Goal: Information Seeking & Learning: Learn about a topic

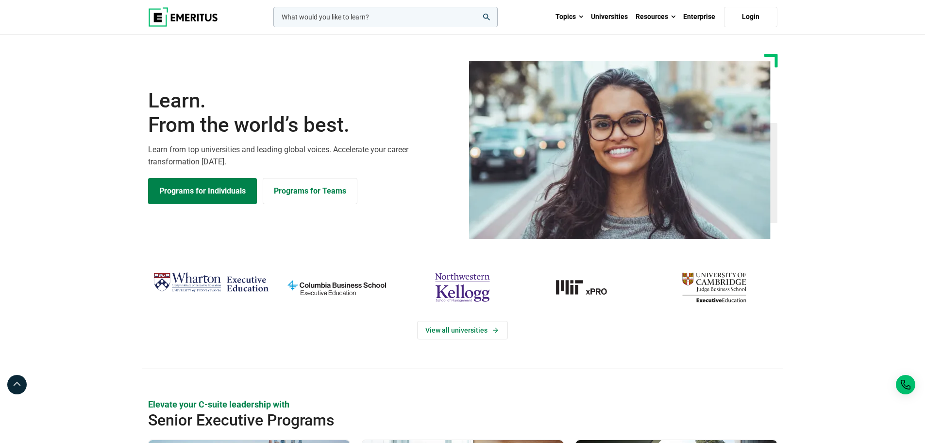
click at [159, 21] on img at bounding box center [183, 16] width 70 height 19
click at [767, 19] on link "Login" at bounding box center [750, 17] width 53 height 20
click at [167, 10] on img at bounding box center [183, 16] width 70 height 19
click at [389, 15] on input "woocommerce-product-search-field-0" at bounding box center [385, 17] width 224 height 20
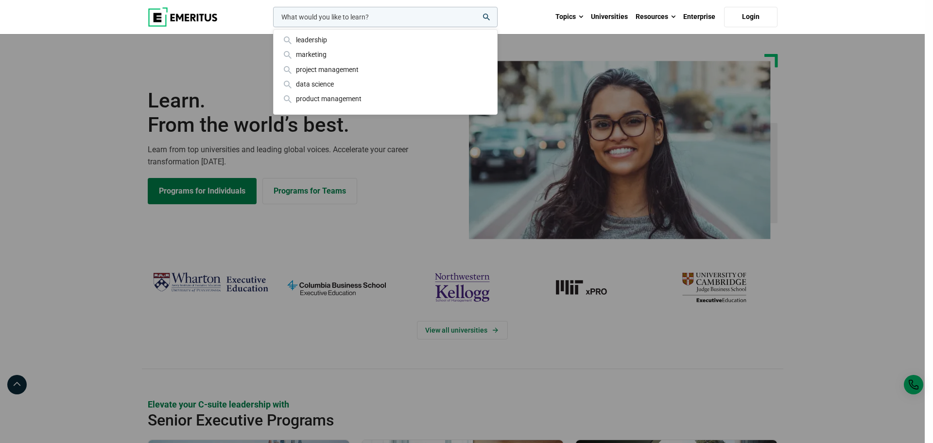
click at [271, 27] on div "leadership marketing project management data science product management" at bounding box center [384, 17] width 226 height 20
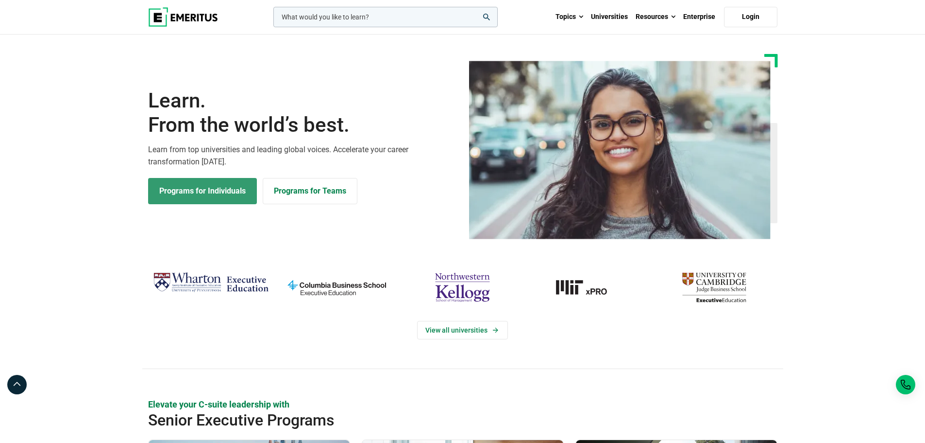
click at [179, 189] on link "Programs for Individuals" at bounding box center [202, 191] width 109 height 26
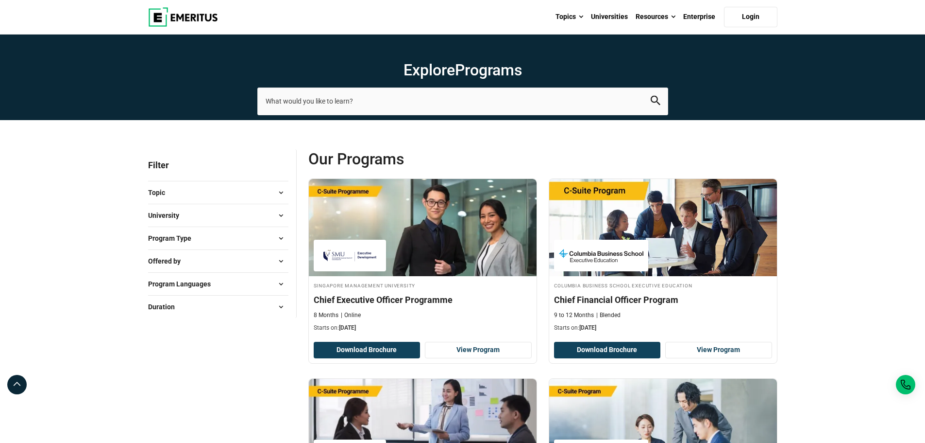
click at [245, 216] on button "University" at bounding box center [218, 215] width 140 height 15
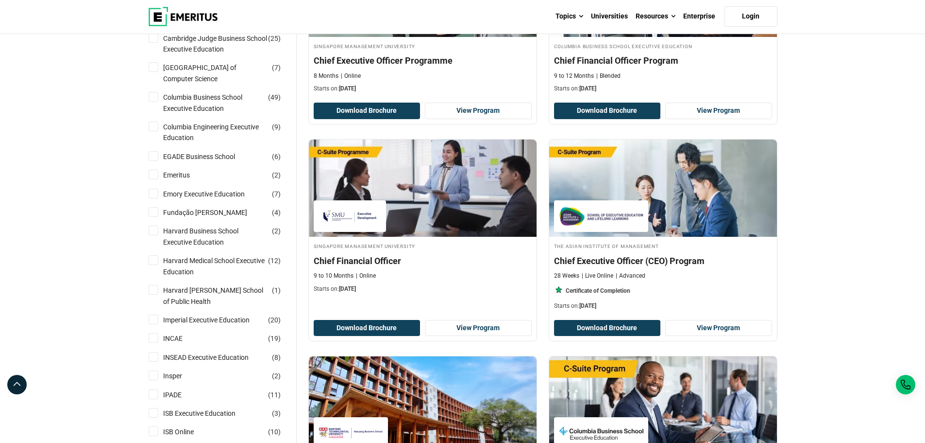
scroll to position [340, 0]
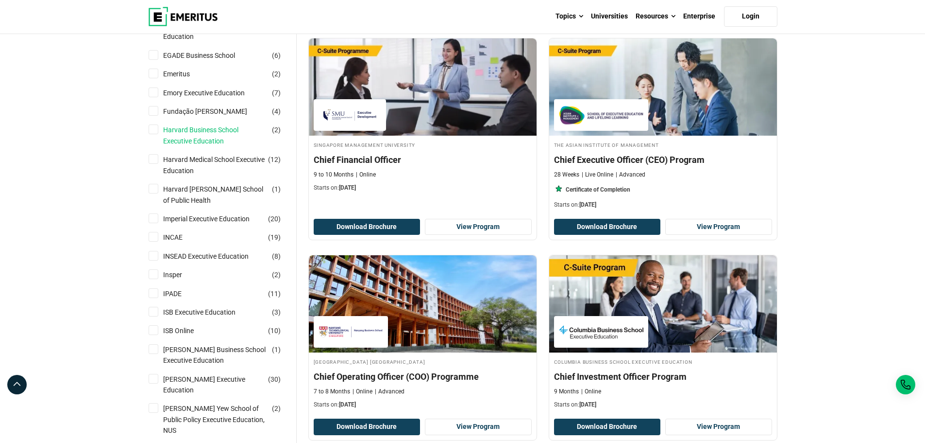
click at [197, 135] on link "Harvard Business School Executive Education" at bounding box center [225, 135] width 124 height 22
checkbox input "true"
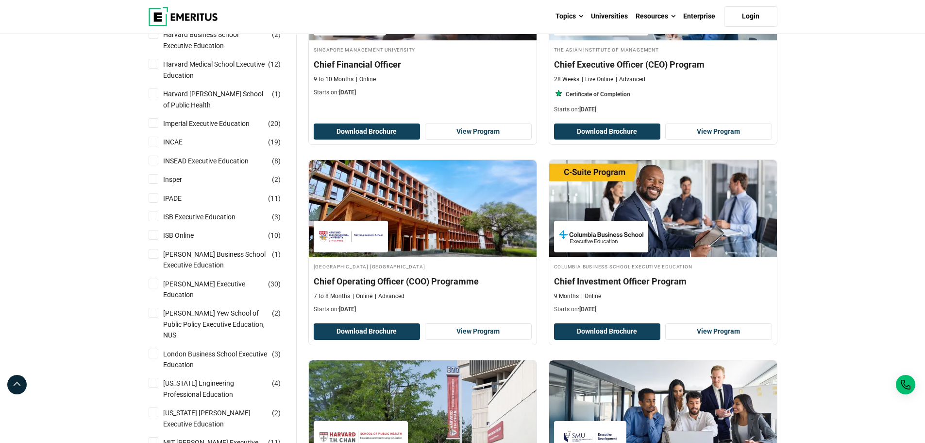
scroll to position [486, 0]
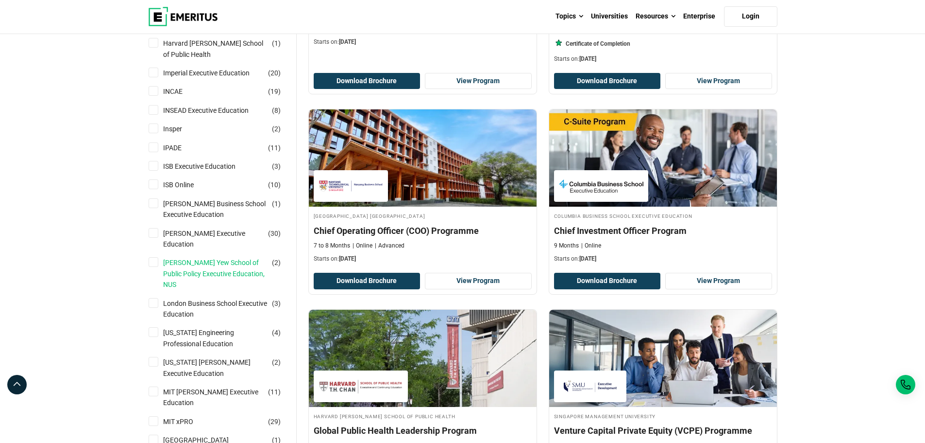
click at [227, 261] on link "[PERSON_NAME] Yew School of Public Policy Executive Education, NUS" at bounding box center [225, 273] width 124 height 33
checkbox input "true"
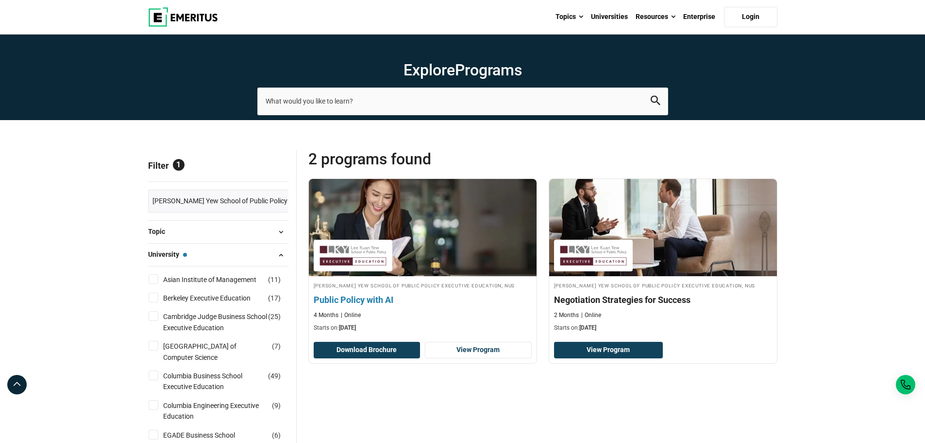
click at [470, 256] on img at bounding box center [422, 227] width 251 height 107
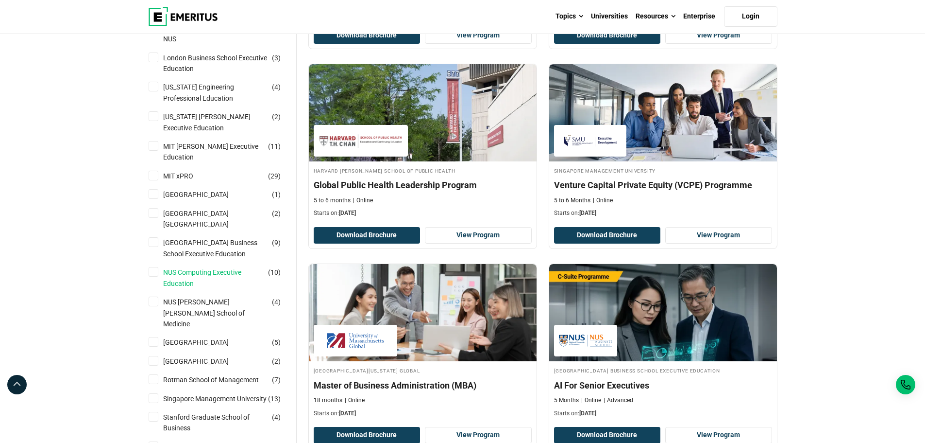
scroll to position [729, 0]
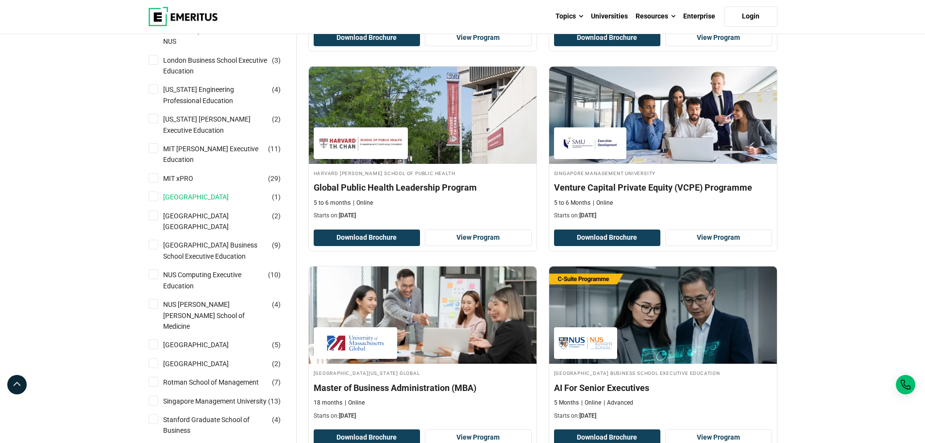
click at [231, 191] on link "[GEOGRAPHIC_DATA]" at bounding box center [205, 196] width 85 height 11
checkbox input "true"
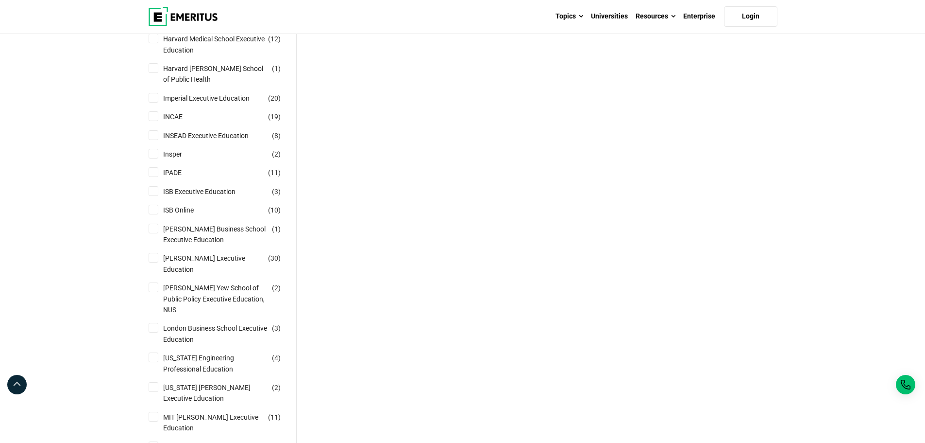
scroll to position [583, 0]
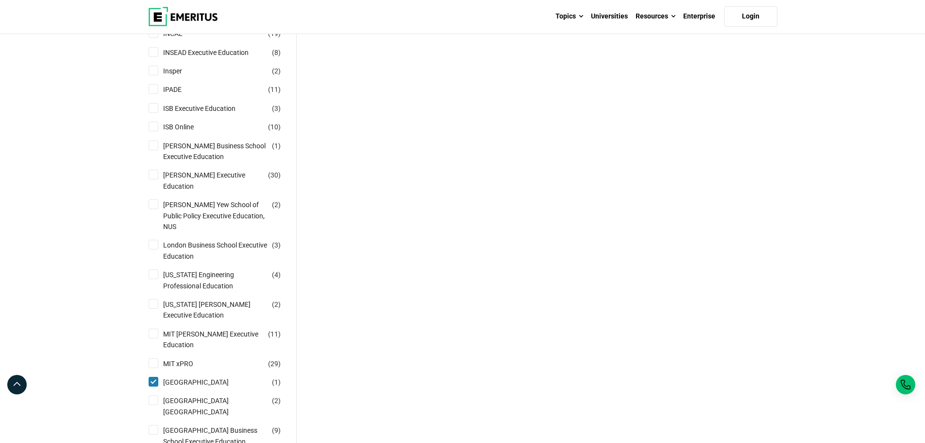
click at [157, 376] on input "[GEOGRAPHIC_DATA] ( 1 )" at bounding box center [154, 381] width 10 height 10
checkbox input "false"
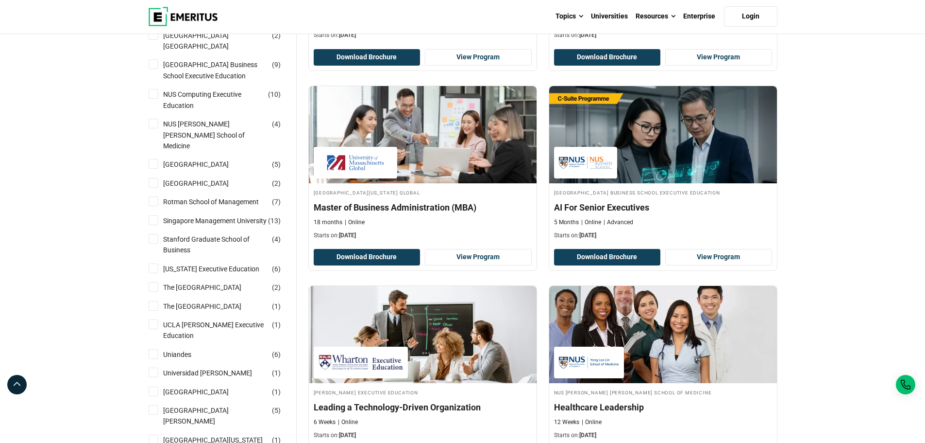
scroll to position [814, 0]
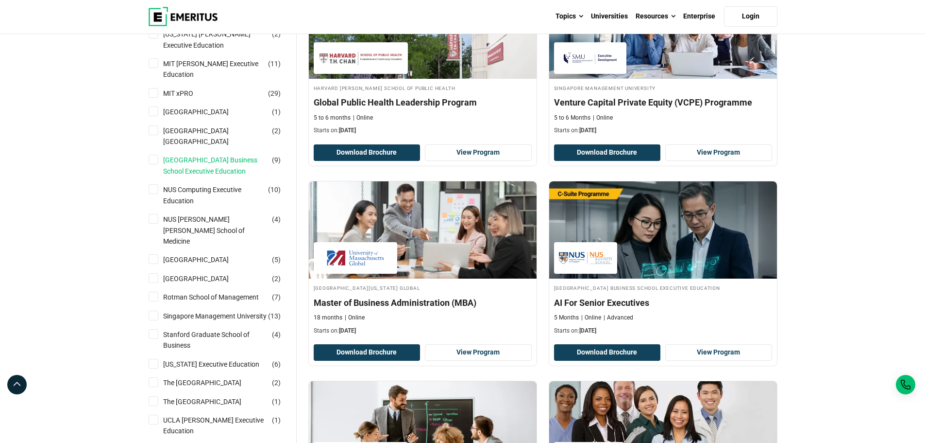
click at [215, 154] on link "[GEOGRAPHIC_DATA] Business School Executive Education" at bounding box center [225, 165] width 124 height 22
checkbox input "true"
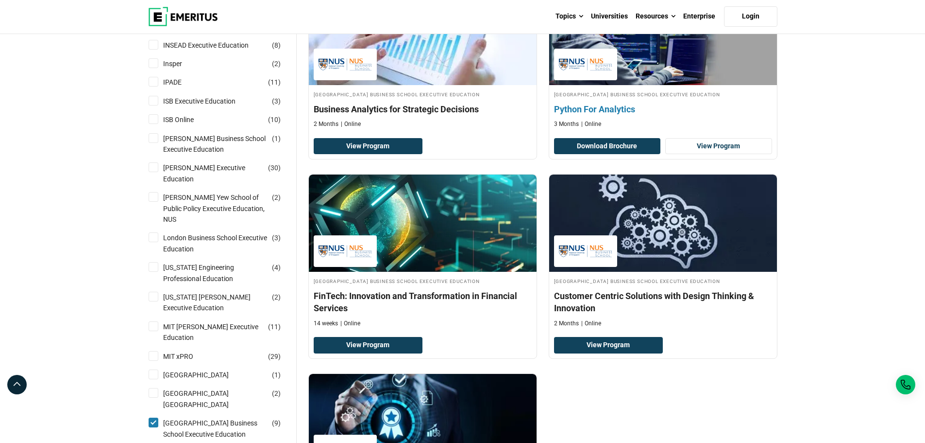
scroll to position [534, 0]
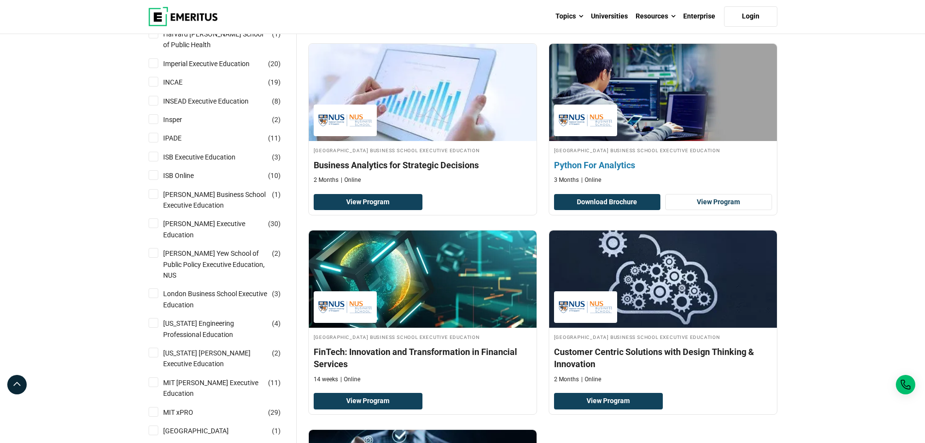
click at [618, 152] on h4 "[GEOGRAPHIC_DATA] Business School Executive Education" at bounding box center [663, 150] width 218 height 8
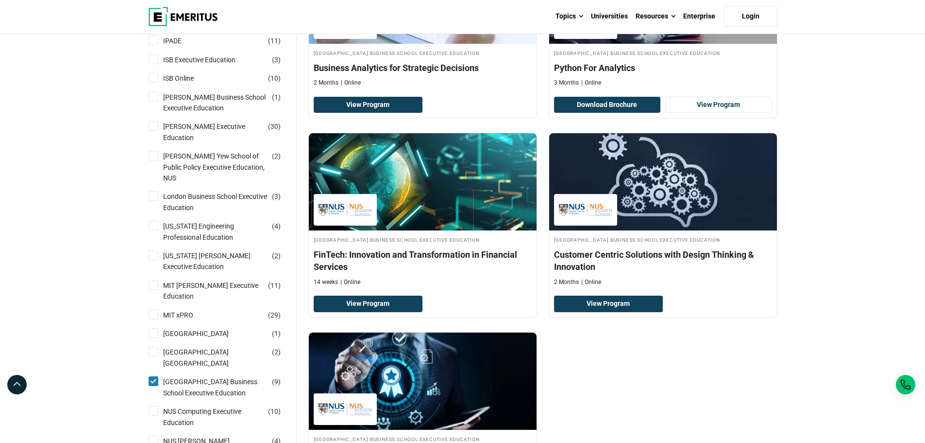
scroll to position [874, 0]
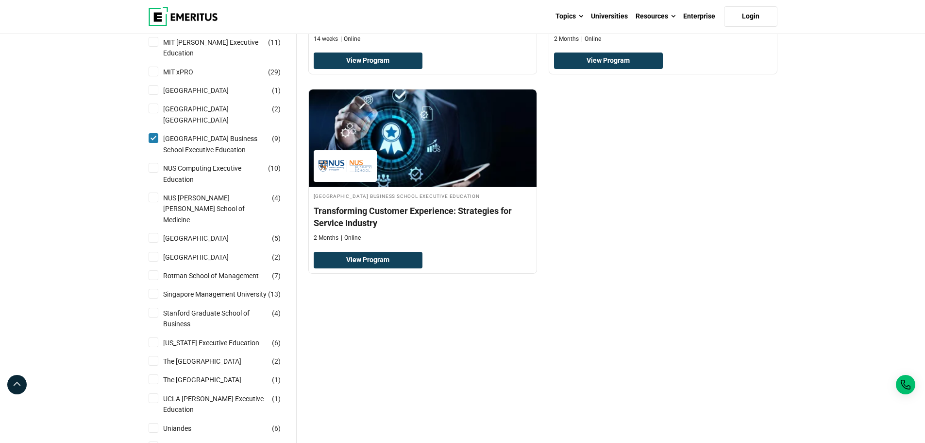
click at [152, 133] on input "National University of Singapore Business School Executive Education ( 9 )" at bounding box center [154, 138] width 10 height 10
checkbox input "false"
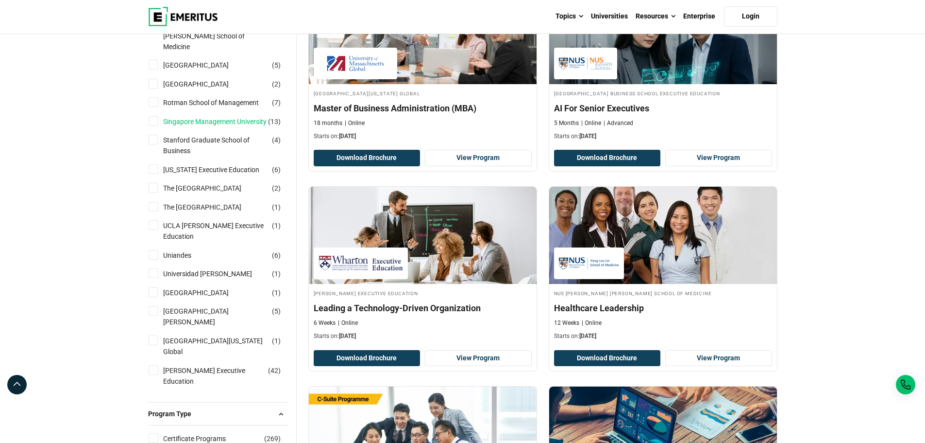
click at [206, 116] on link "Singapore Management University" at bounding box center [224, 121] width 123 height 11
checkbox input "true"
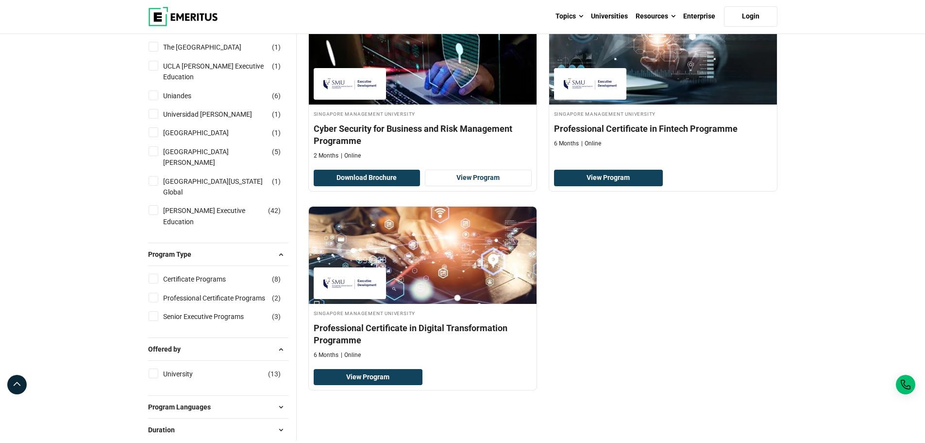
scroll to position [1263, 0]
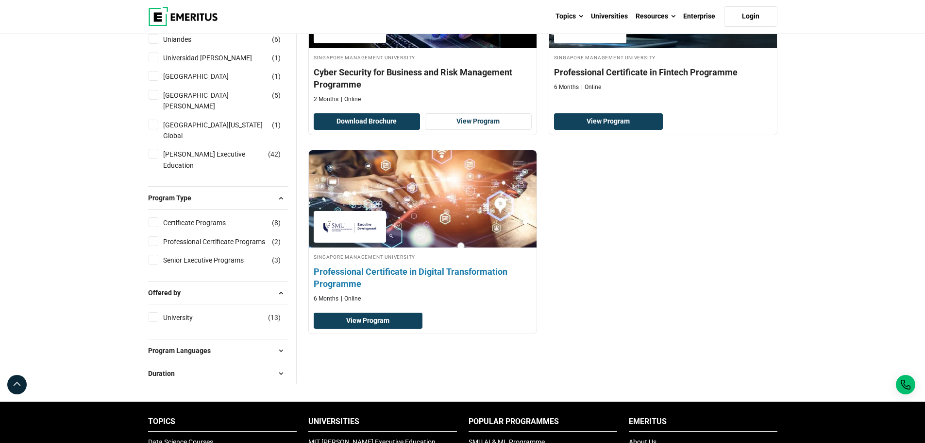
click at [418, 272] on h4 "Professional Certificate in Digital Transformation Programme" at bounding box center [423, 277] width 218 height 24
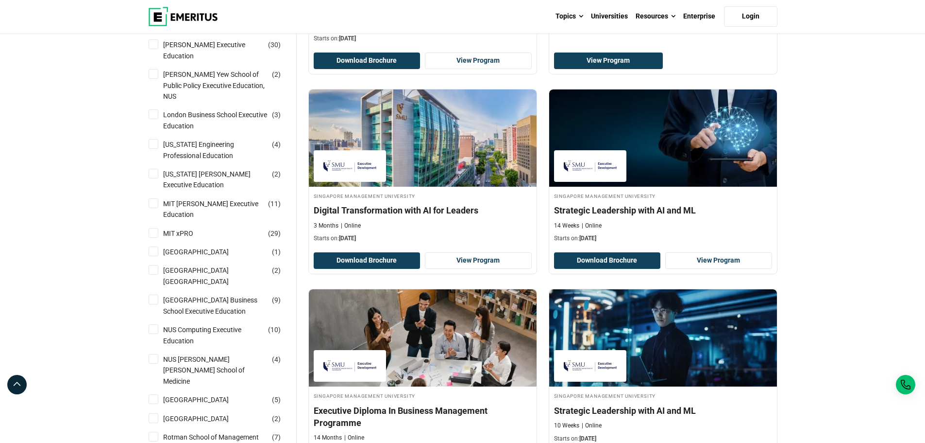
scroll to position [729, 0]
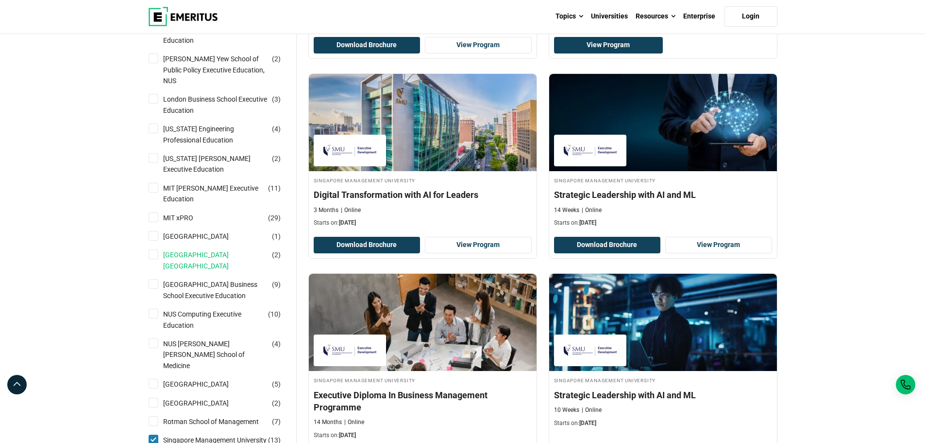
click at [213, 249] on link "[GEOGRAPHIC_DATA] [GEOGRAPHIC_DATA]" at bounding box center [225, 260] width 124 height 22
checkbox input "true"
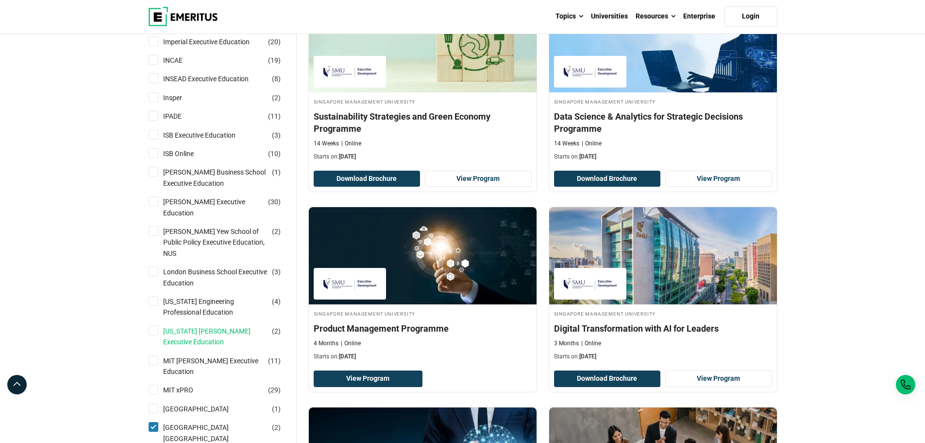
scroll to position [632, 0]
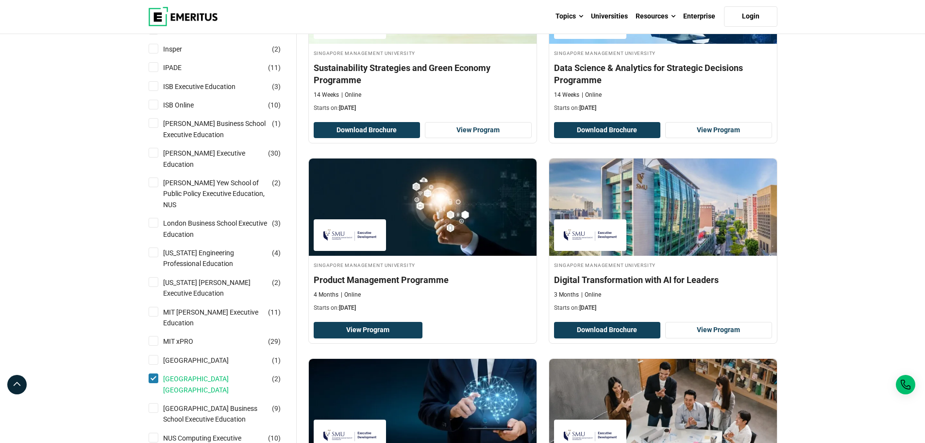
click at [168, 373] on link "[GEOGRAPHIC_DATA] [GEOGRAPHIC_DATA]" at bounding box center [225, 384] width 124 height 22
checkbox input "false"
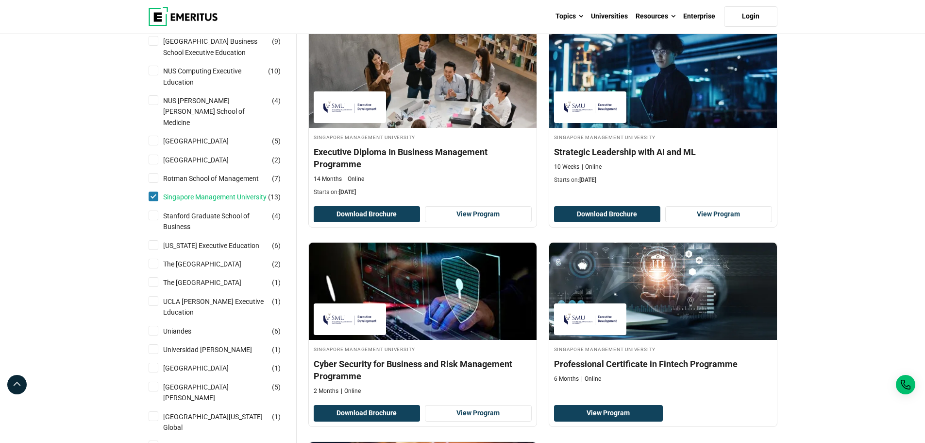
click at [202, 191] on link "Singapore Management University" at bounding box center [224, 196] width 123 height 11
checkbox input "false"
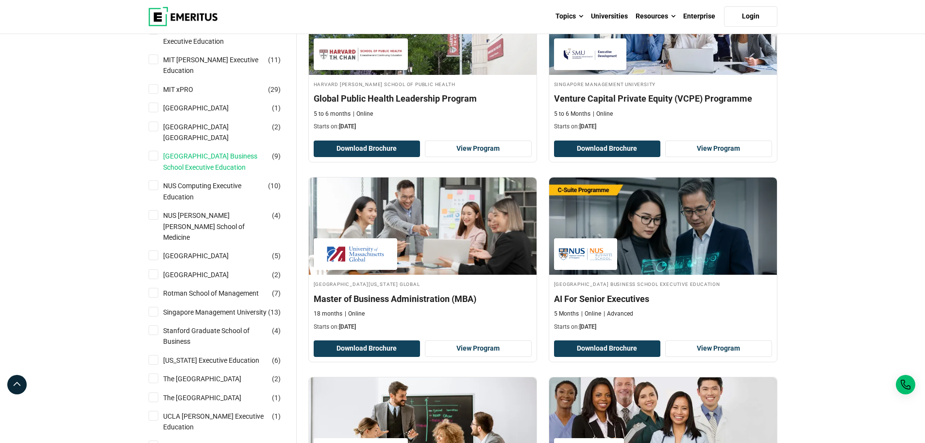
scroll to position [766, 0]
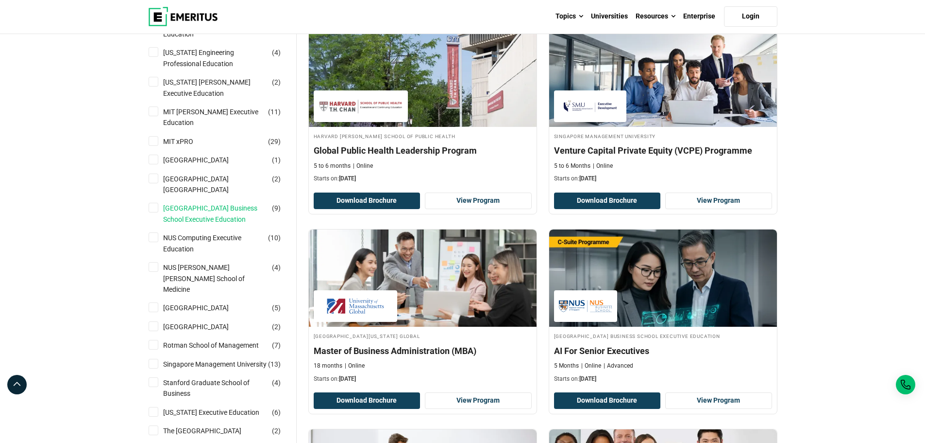
click at [230, 203] on link "National University of Singapore Business School Executive Education" at bounding box center [225, 214] width 124 height 22
checkbox input "true"
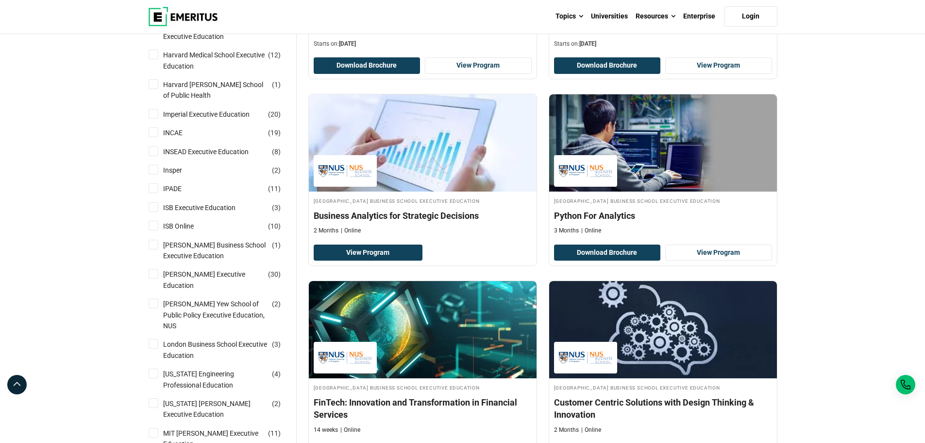
scroll to position [486, 0]
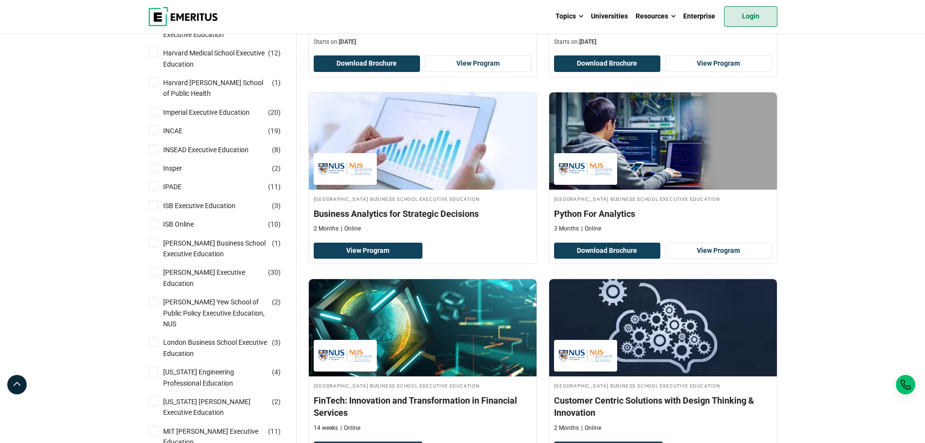
click at [749, 17] on link "Login" at bounding box center [750, 16] width 53 height 20
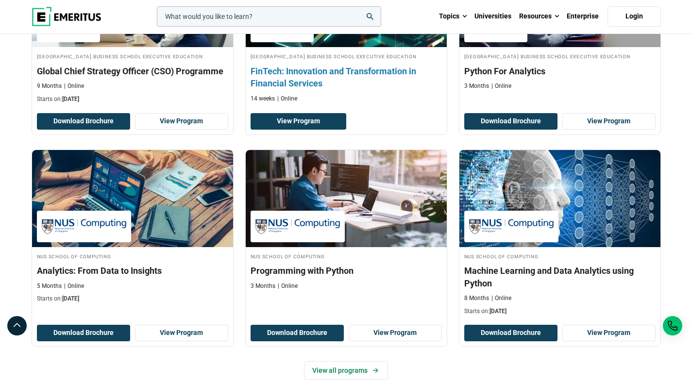
scroll to position [340, 0]
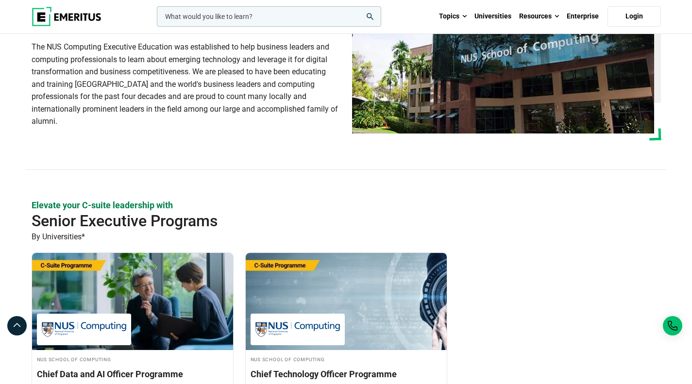
scroll to position [243, 0]
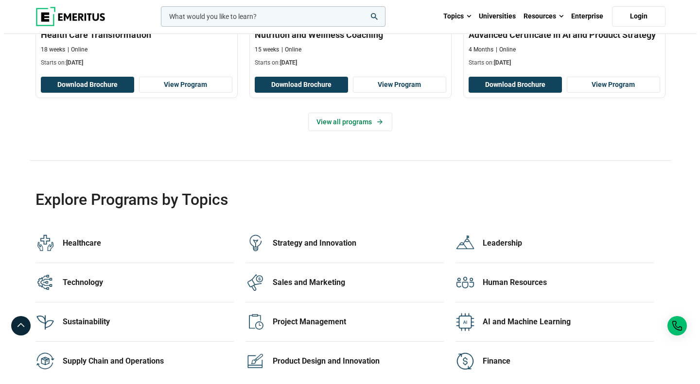
scroll to position [1895, 0]
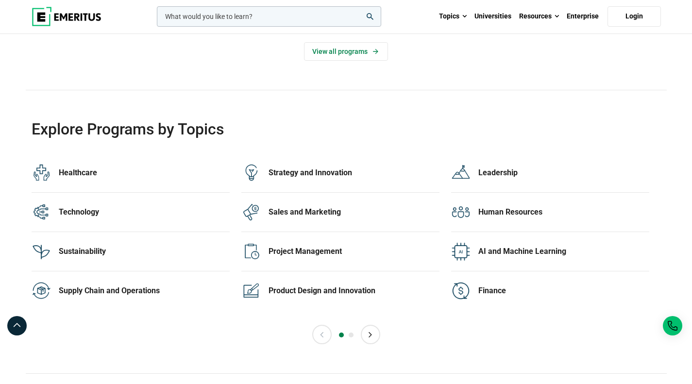
click at [202, 21] on input "woocommerce-product-search-field-0" at bounding box center [269, 16] width 224 height 20
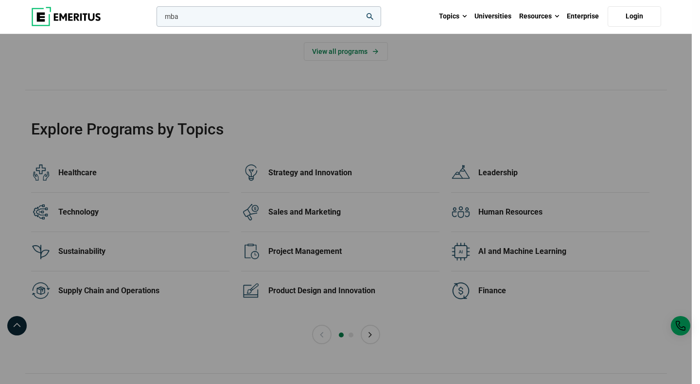
type input "mba"
click at [154, 19] on button "search" at bounding box center [154, 19] width 0 height 0
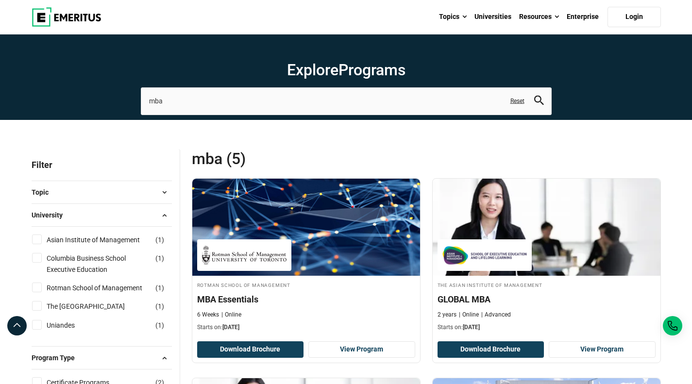
scroll to position [49, 0]
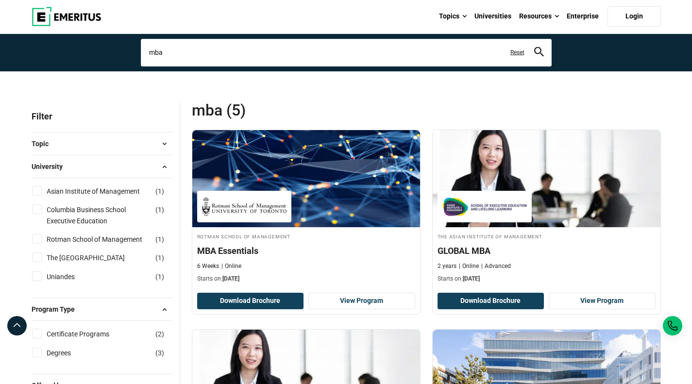
drag, startPoint x: 237, startPoint y: 40, endPoint x: 86, endPoint y: 55, distance: 150.9
click at [86, 55] on section "Explore Programs mba mba mba course mba essentials Related Programs MBA Essenti…" at bounding box center [346, 28] width 692 height 85
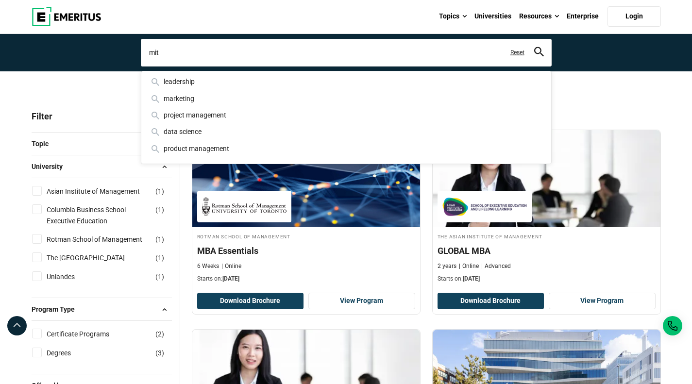
type input "mit"
click at [534, 47] on button "search" at bounding box center [539, 52] width 10 height 11
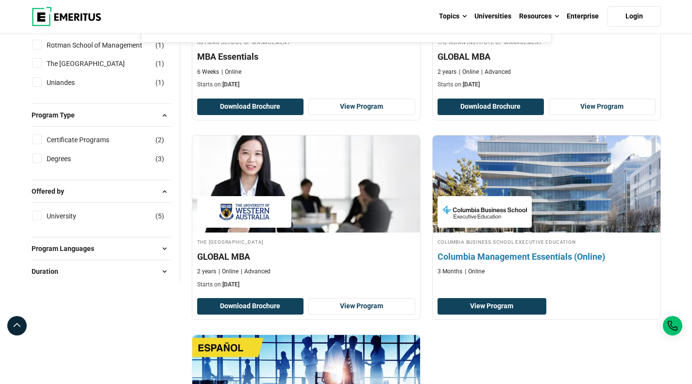
scroll to position [242, 0]
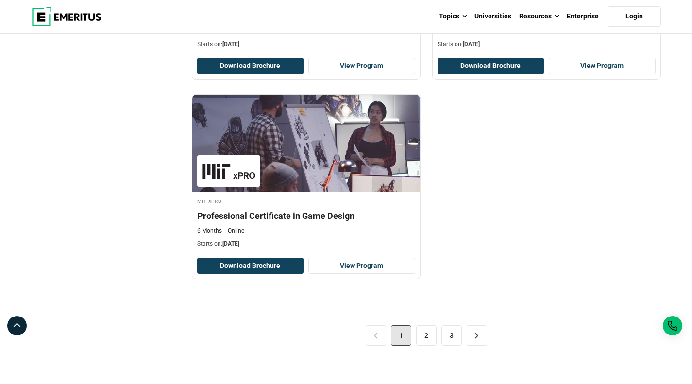
scroll to position [1992, 0]
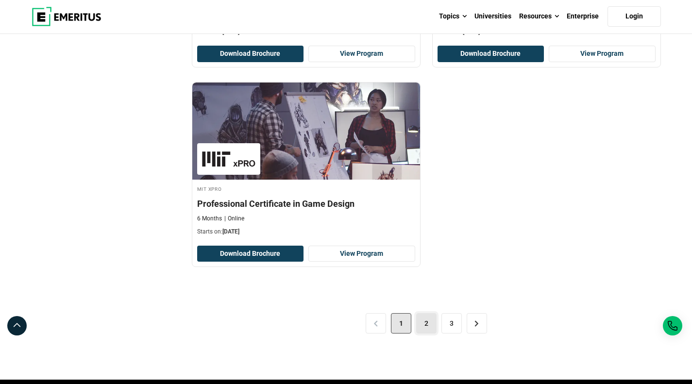
click at [429, 333] on link "2" at bounding box center [426, 323] width 20 height 20
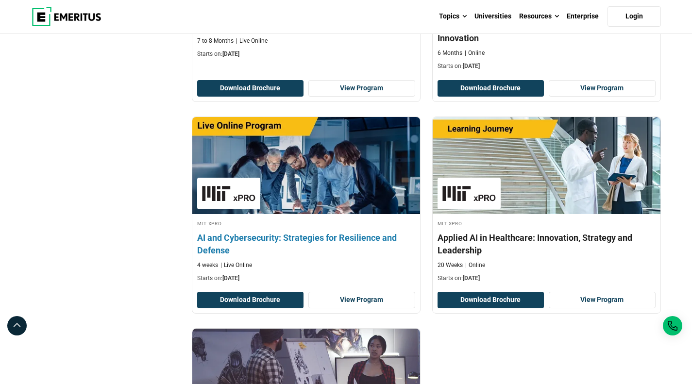
scroll to position [1603, 0]
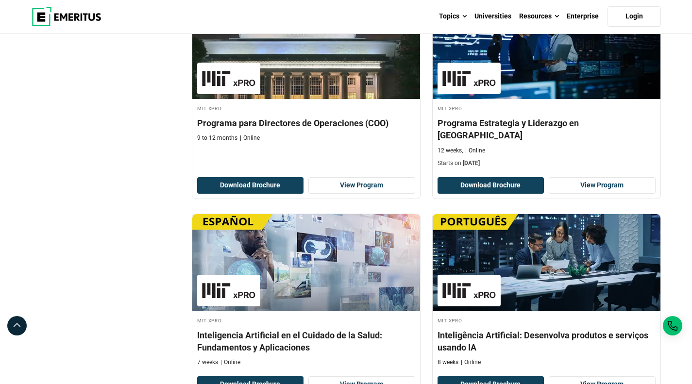
scroll to position [2040, 0]
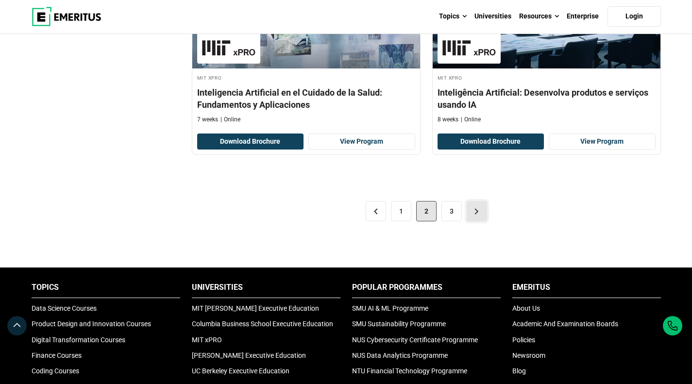
click at [477, 206] on link ">" at bounding box center [477, 211] width 20 height 20
